Goal: Register for event/course

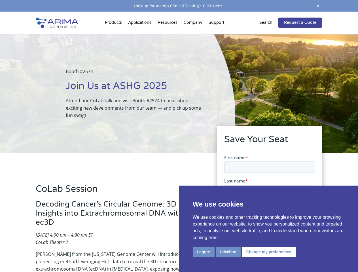
click at [179, 136] on div "Booth #2574 Join Us at ASHG 2025 Attend our CoLab talk and visit Booth #2574 to…" at bounding box center [117, 93] width 235 height 119
click at [204, 252] on button "I agree" at bounding box center [204, 252] width 22 height 10
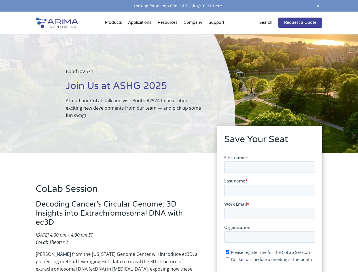
click at [228, 259] on input "I'd like to schedule a meeting at the booth" at bounding box center [228, 259] width 4 height 4
click at [268, 259] on span "I'd like to schedule a meeting at the booth" at bounding box center [271, 259] width 81 height 6
click at [229, 259] on input "I'd like to schedule a meeting at the booth" at bounding box center [228, 259] width 4 height 4
checkbox input "false"
click at [318, 6] on span at bounding box center [318, 6] width 9 height 8
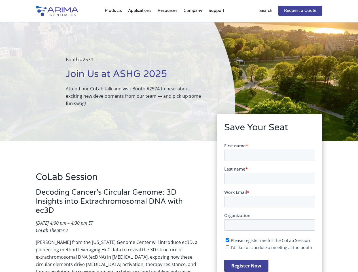
click at [114, 24] on div "Booth #2574 Join Us at ASHG 2025 Attend our CoLab talk and visit Booth #2574 to…" at bounding box center [117, 81] width 235 height 119
click at [168, 24] on div "Booth #2574 Join Us at ASHG 2025 Attend our CoLab talk and visit Booth #2574 to…" at bounding box center [117, 81] width 235 height 119
click at [193, 24] on div "Booth #2574 Join Us at ASHG 2025 Attend our CoLab talk and visit Booth #2574 to…" at bounding box center [117, 81] width 235 height 119
click at [216, 24] on div "Booth #2574 Join Us at ASHG 2025 Attend our CoLab talk and visit Booth #2574 to…" at bounding box center [117, 81] width 235 height 119
